Goal: Check status: Verify the current state of an ongoing process or item

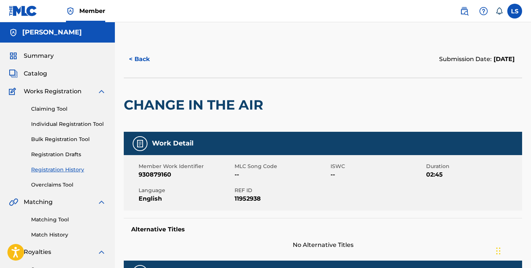
scroll to position [348, 0]
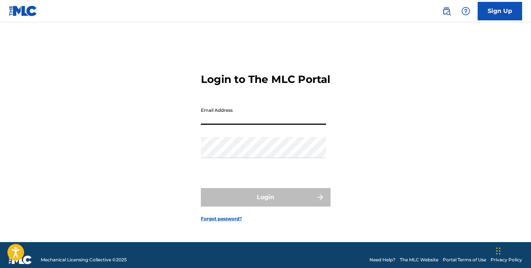
click at [236, 124] on input "Email Address" at bounding box center [263, 114] width 125 height 21
type input "[EMAIL_ADDRESS][DOMAIN_NAME]"
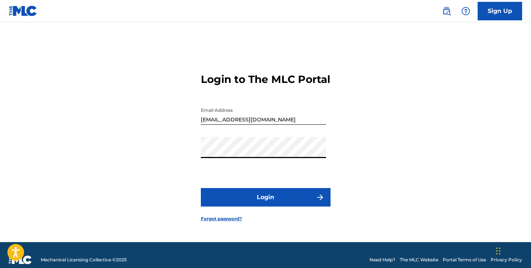
click at [262, 207] on button "Login" at bounding box center [266, 197] width 130 height 19
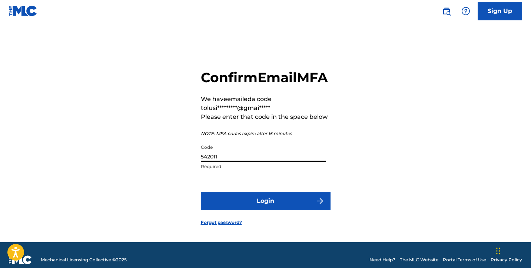
type input "542011"
click at [256, 210] on button "Login" at bounding box center [266, 201] width 130 height 19
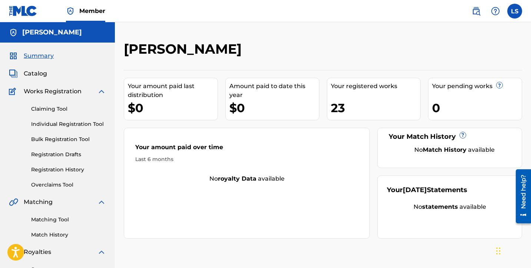
click at [59, 170] on link "Registration History" at bounding box center [68, 170] width 75 height 8
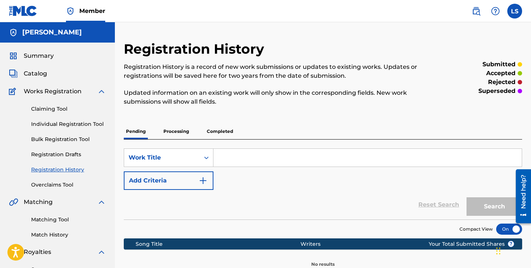
click at [215, 133] on p "Completed" at bounding box center [219, 132] width 31 height 16
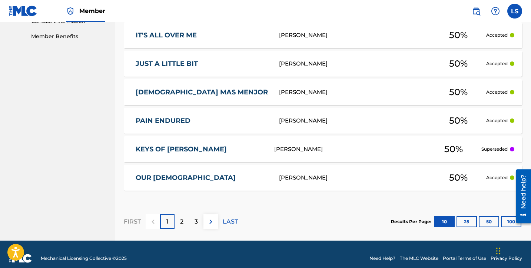
scroll to position [382, 0]
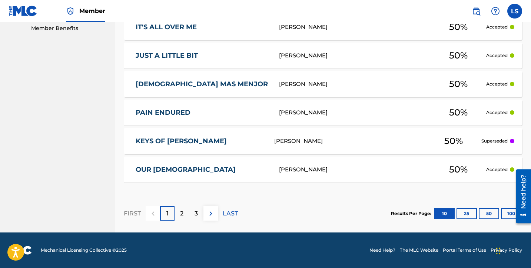
click at [508, 212] on button "100" at bounding box center [511, 213] width 20 height 11
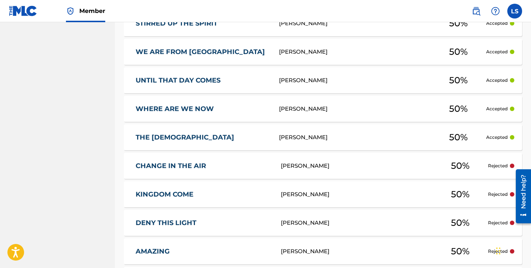
scroll to position [844, 0]
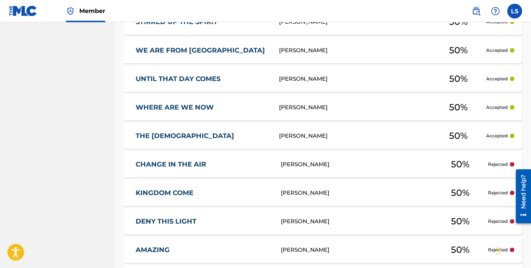
click at [287, 164] on div "[PERSON_NAME]" at bounding box center [356, 164] width 151 height 9
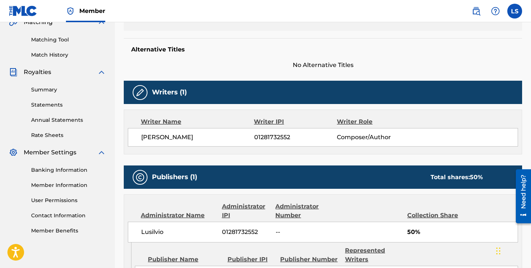
scroll to position [186, 0]
